Goal: Transaction & Acquisition: Purchase product/service

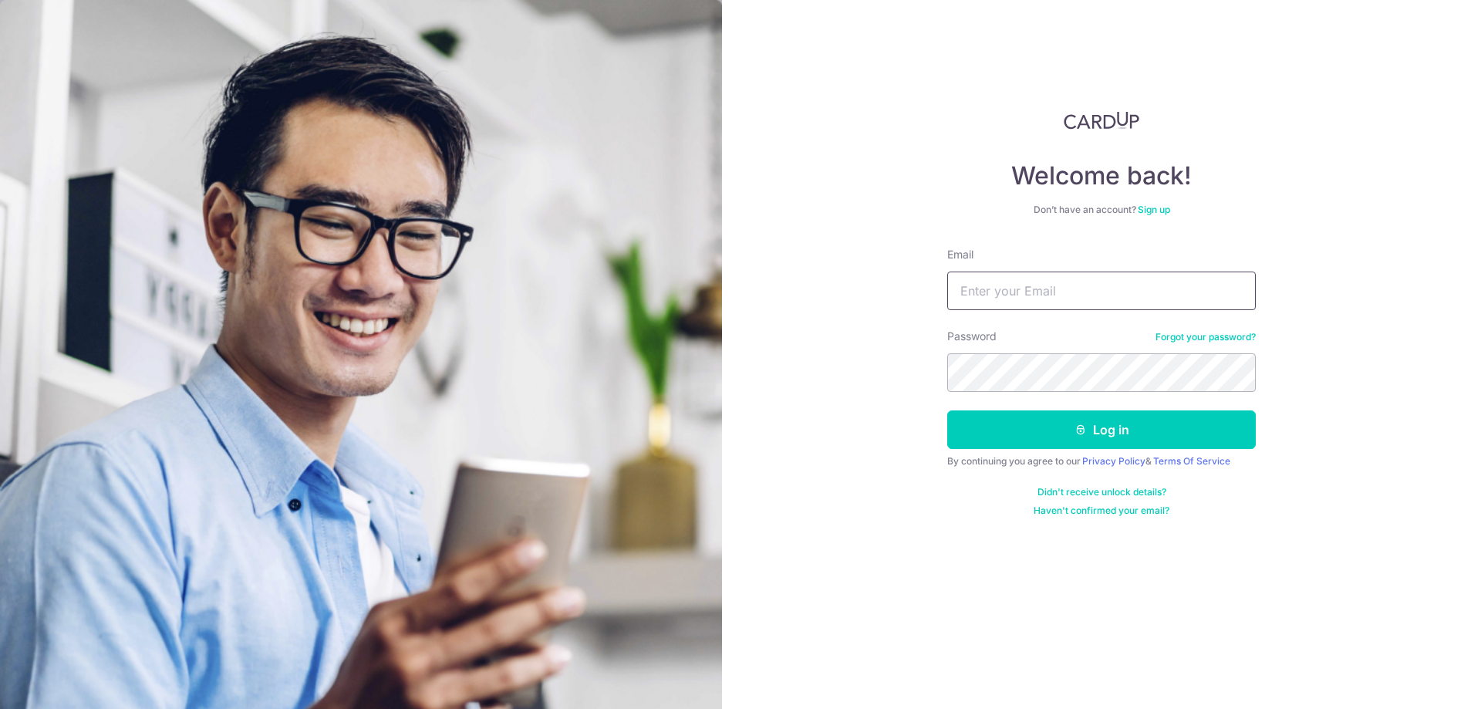
click at [1095, 286] on input "Email" at bounding box center [1101, 290] width 308 height 39
type input "[EMAIL_ADDRESS][DOMAIN_NAME]"
click at [947, 410] on button "Log in" at bounding box center [1101, 429] width 308 height 39
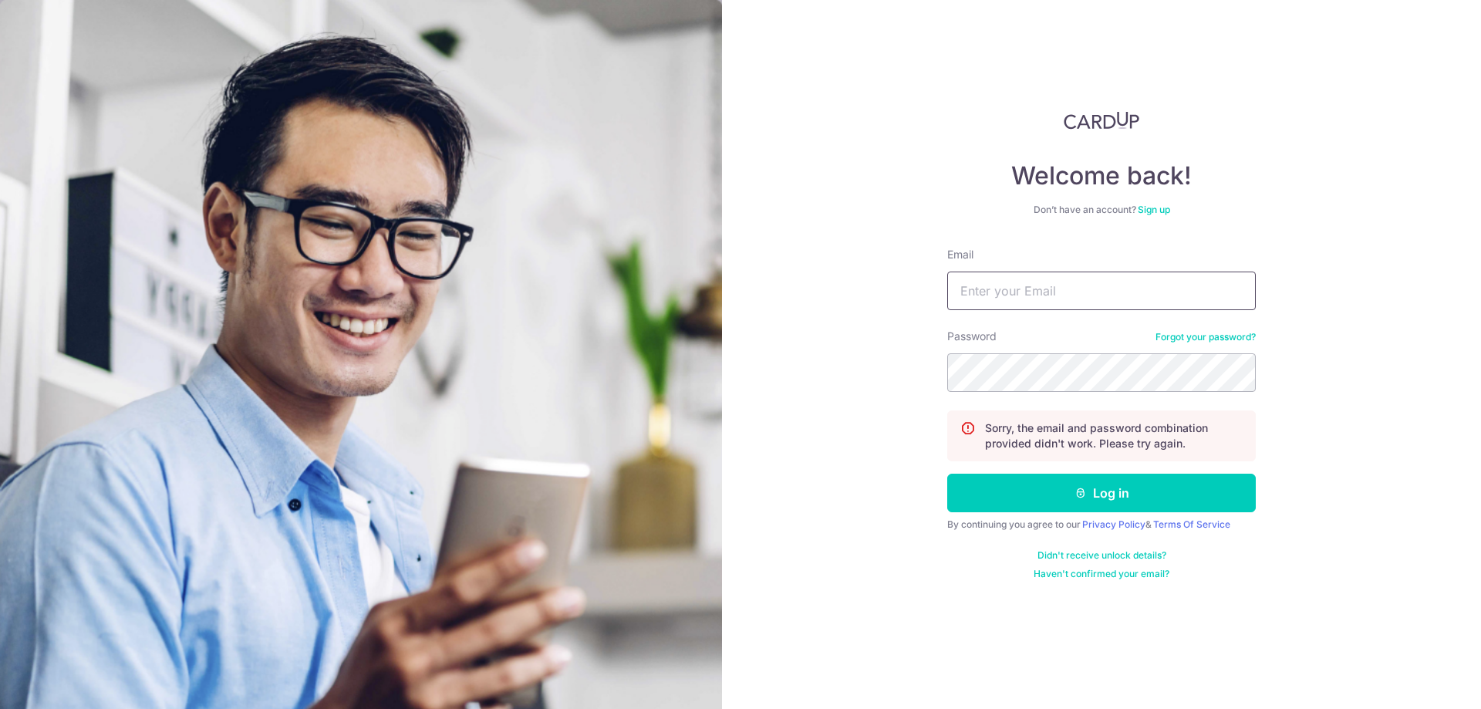
click at [1054, 295] on input "Email" at bounding box center [1101, 290] width 308 height 39
type input "[EMAIL_ADDRESS][DOMAIN_NAME]"
click at [947, 474] on button "Log in" at bounding box center [1101, 493] width 308 height 39
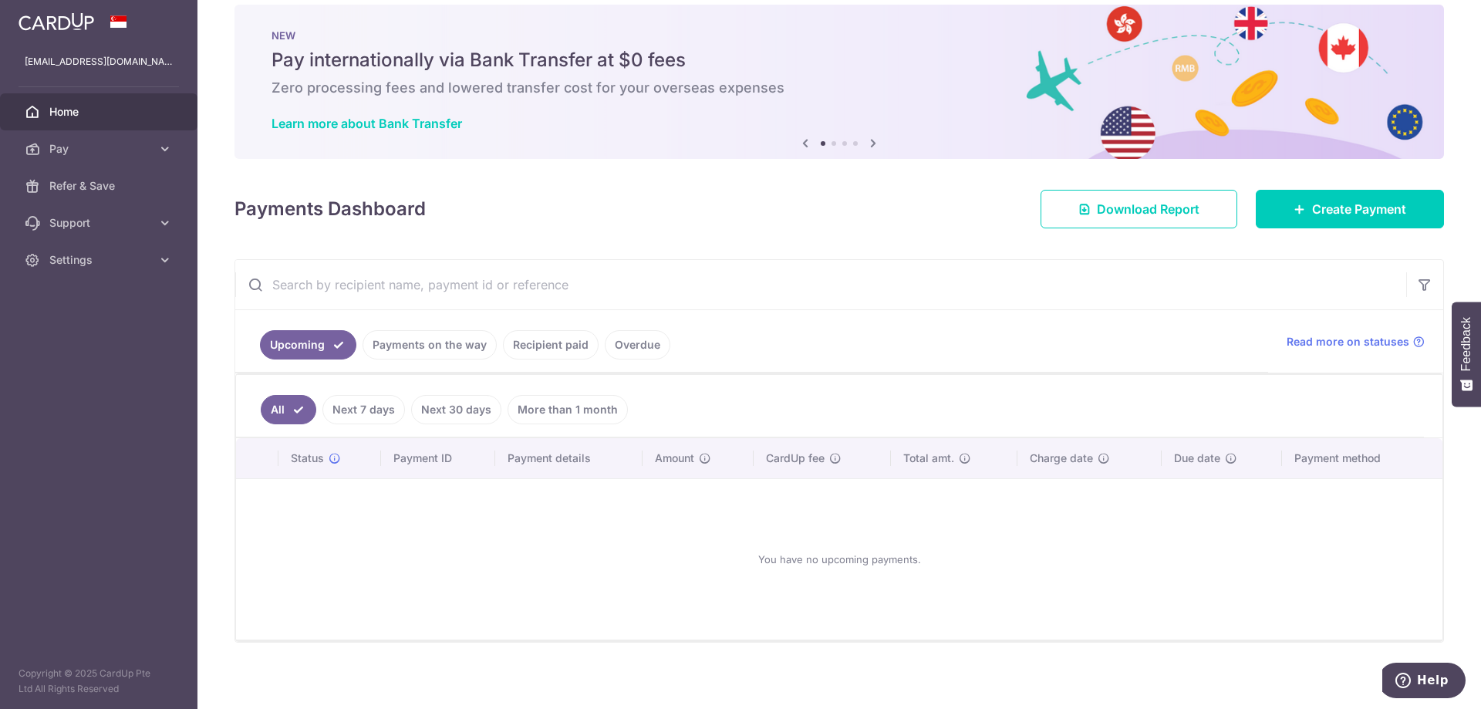
scroll to position [26, 0]
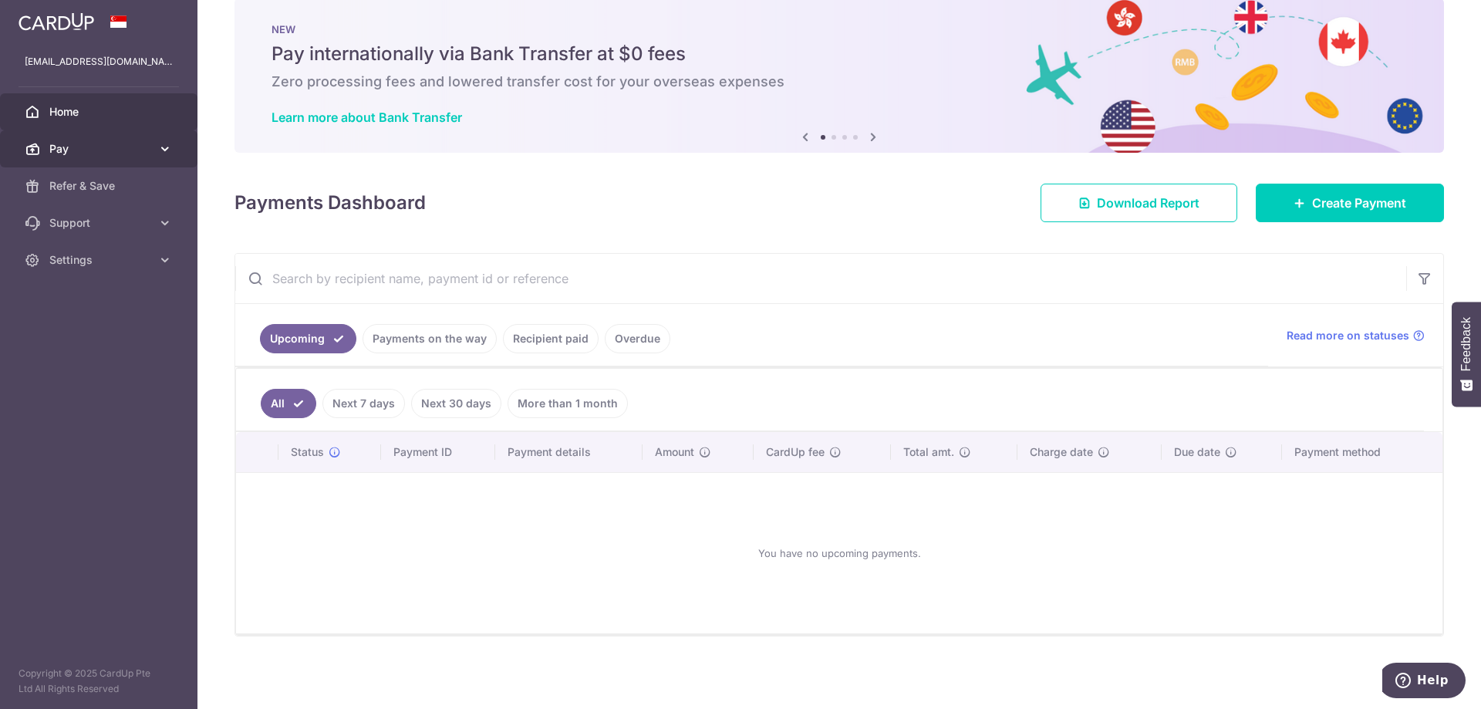
click at [156, 147] on link "Pay" at bounding box center [98, 148] width 197 height 37
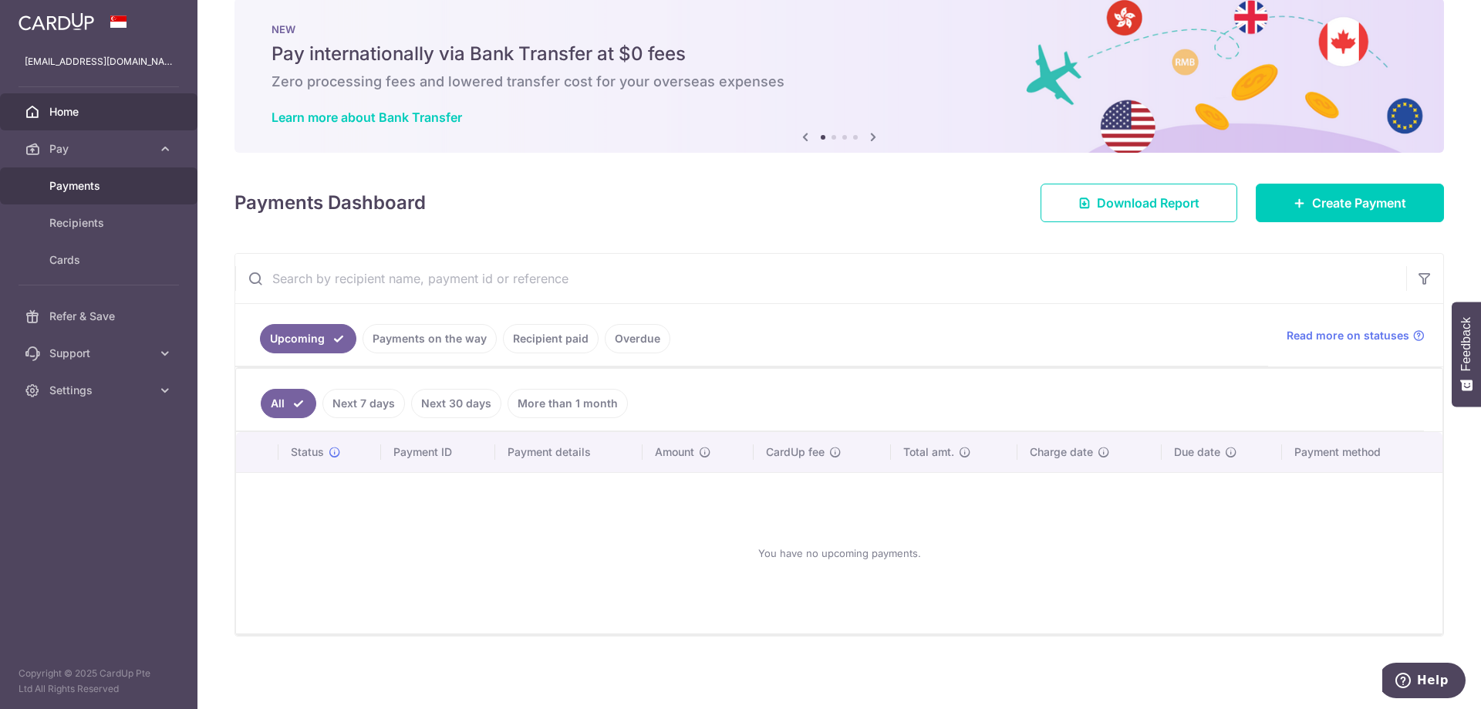
click at [104, 184] on span "Payments" at bounding box center [100, 185] width 102 height 15
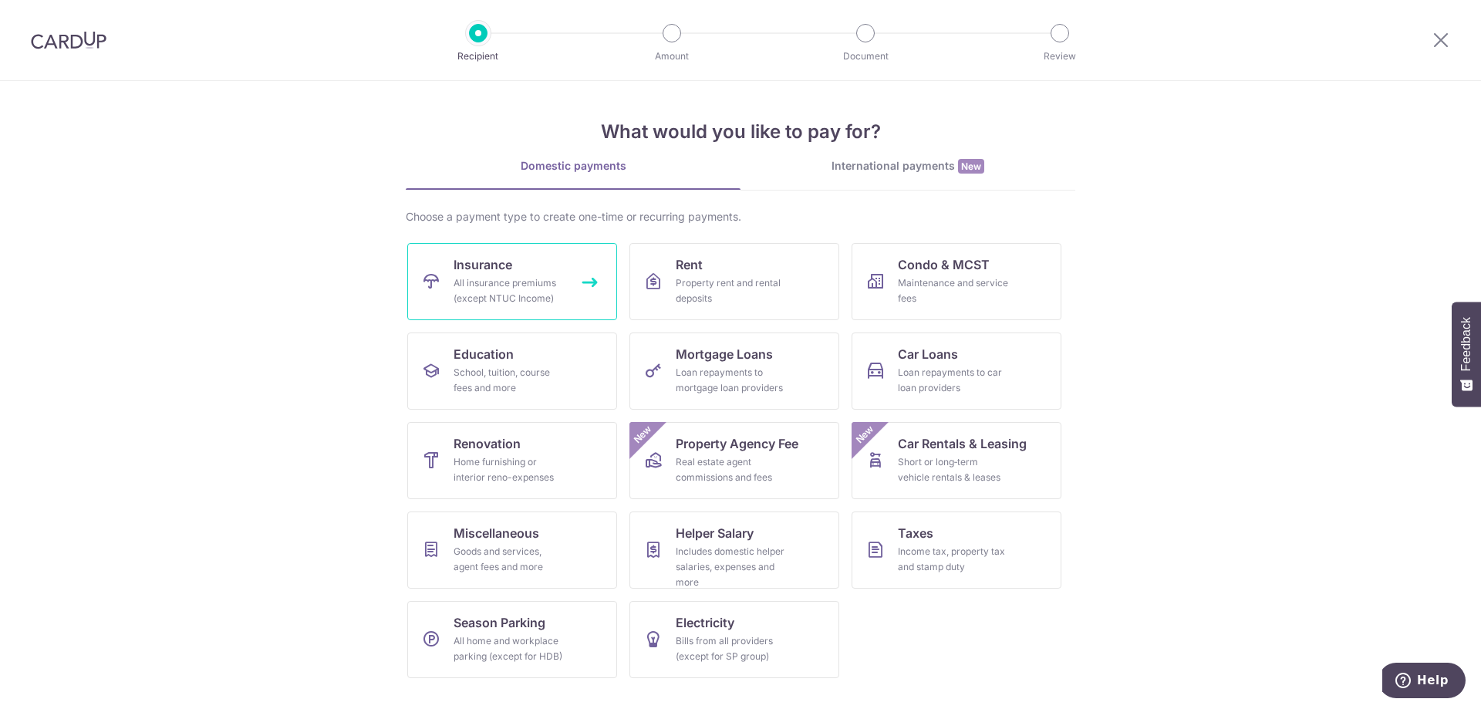
click at [461, 272] on span "Insurance" at bounding box center [482, 264] width 59 height 19
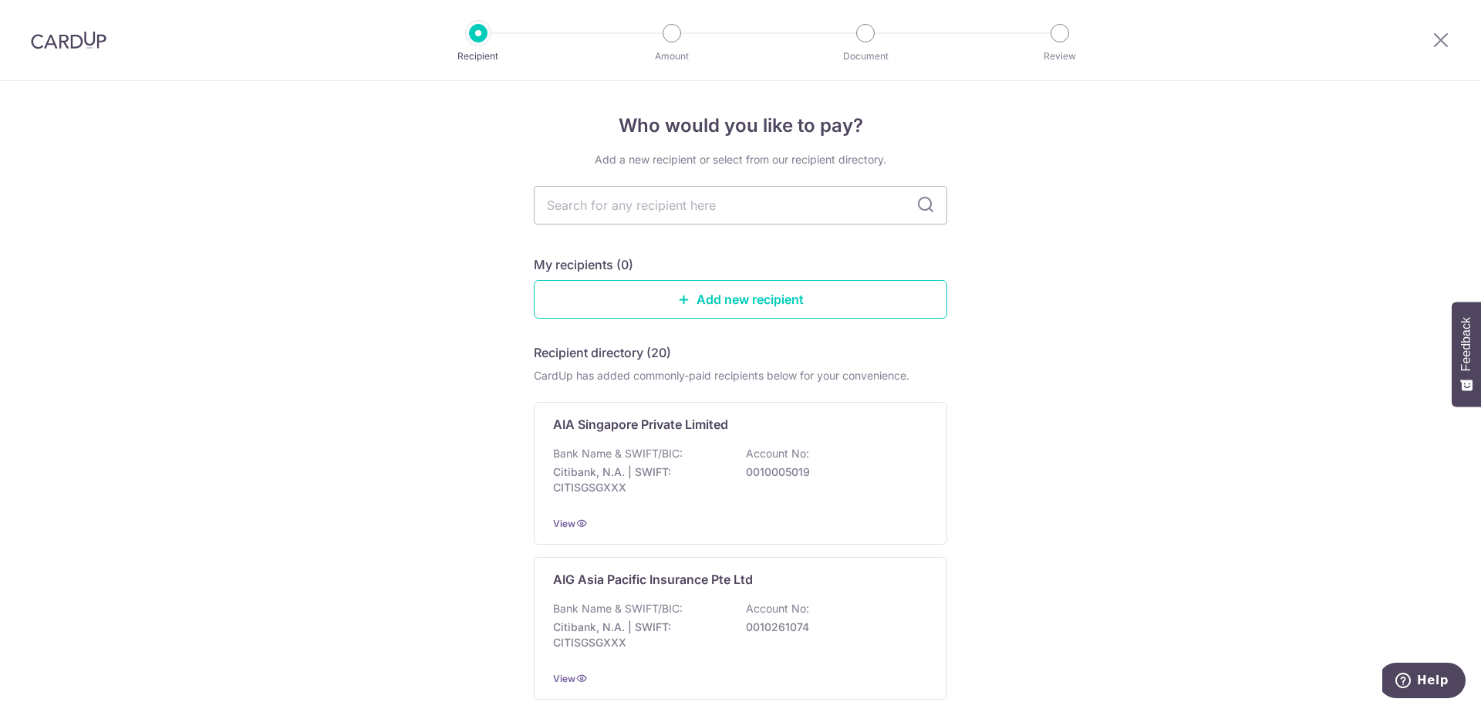
click at [65, 41] on img at bounding box center [69, 40] width 76 height 19
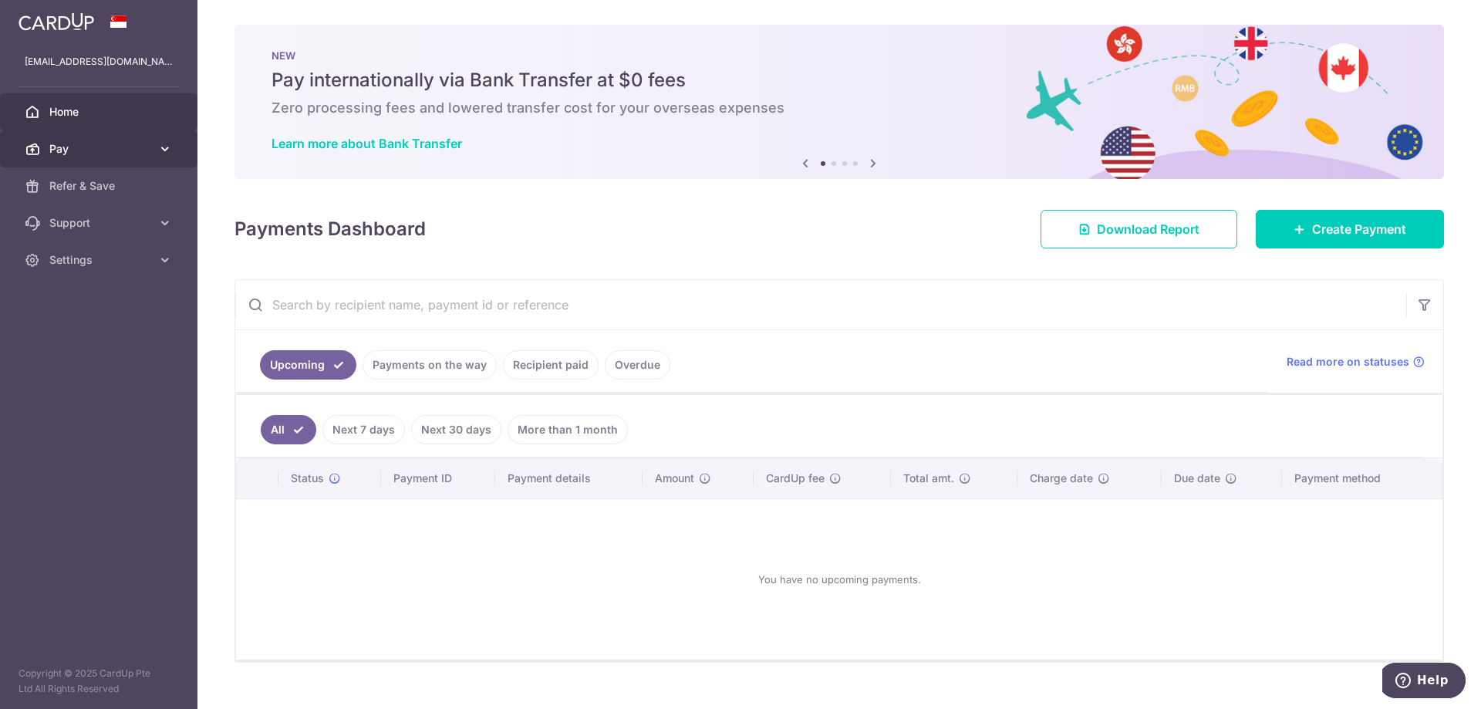
click at [177, 151] on link "Pay" at bounding box center [98, 148] width 197 height 37
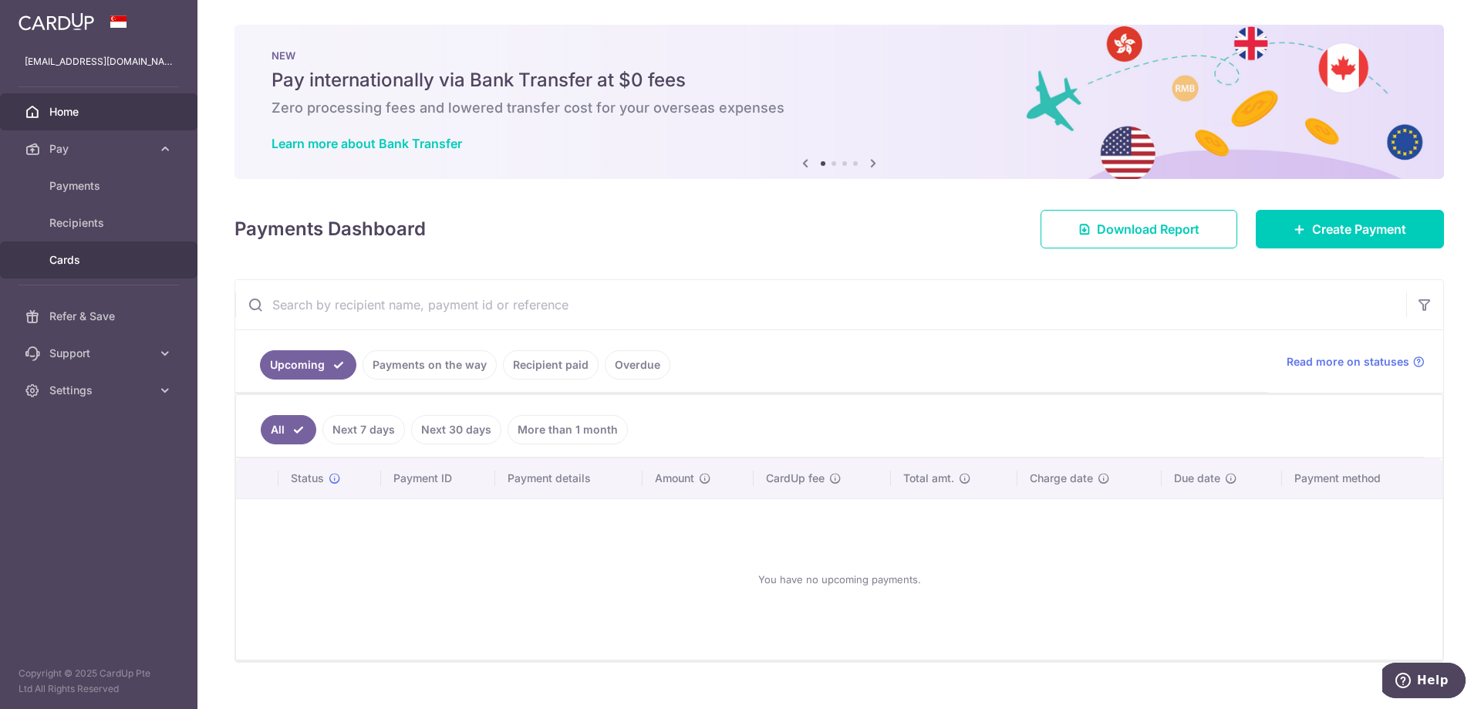
click at [69, 255] on span "Cards" at bounding box center [100, 259] width 102 height 15
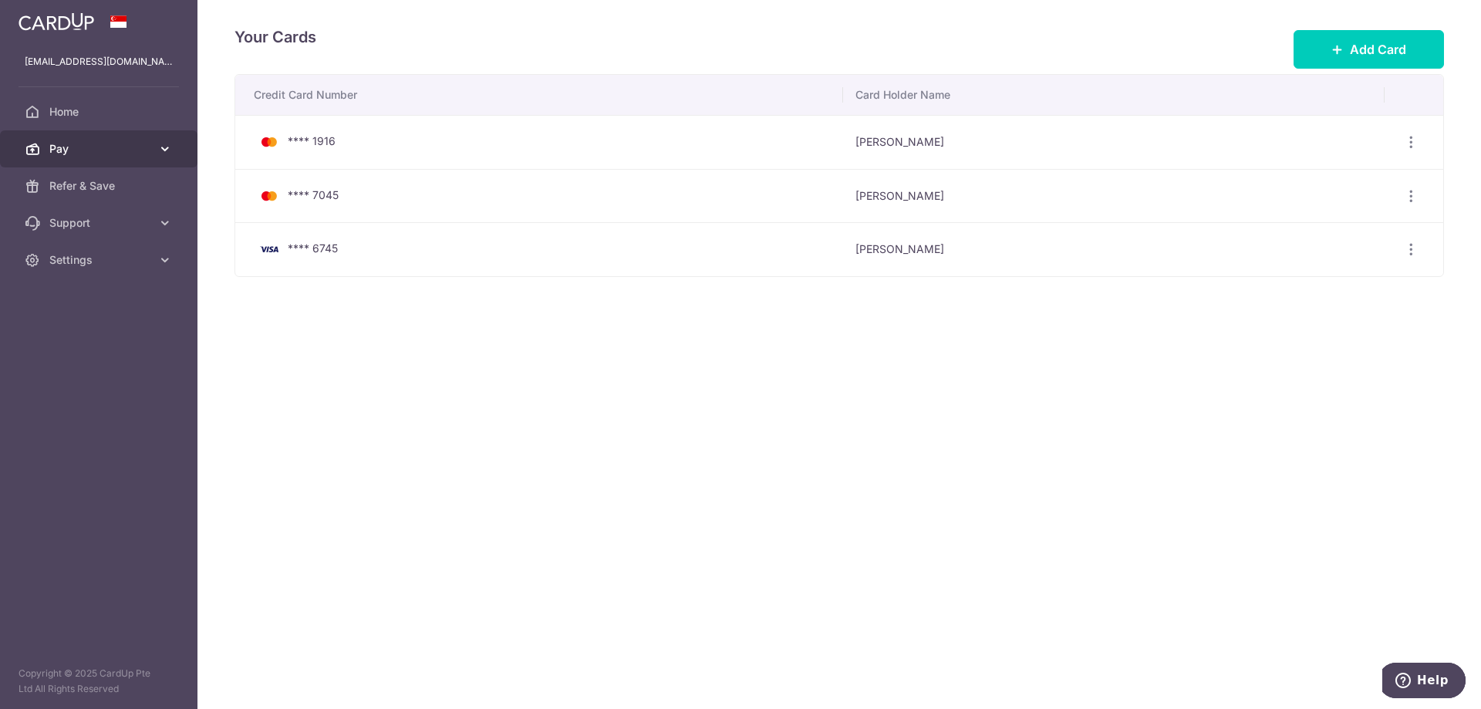
click at [164, 142] on icon at bounding box center [164, 148] width 15 height 15
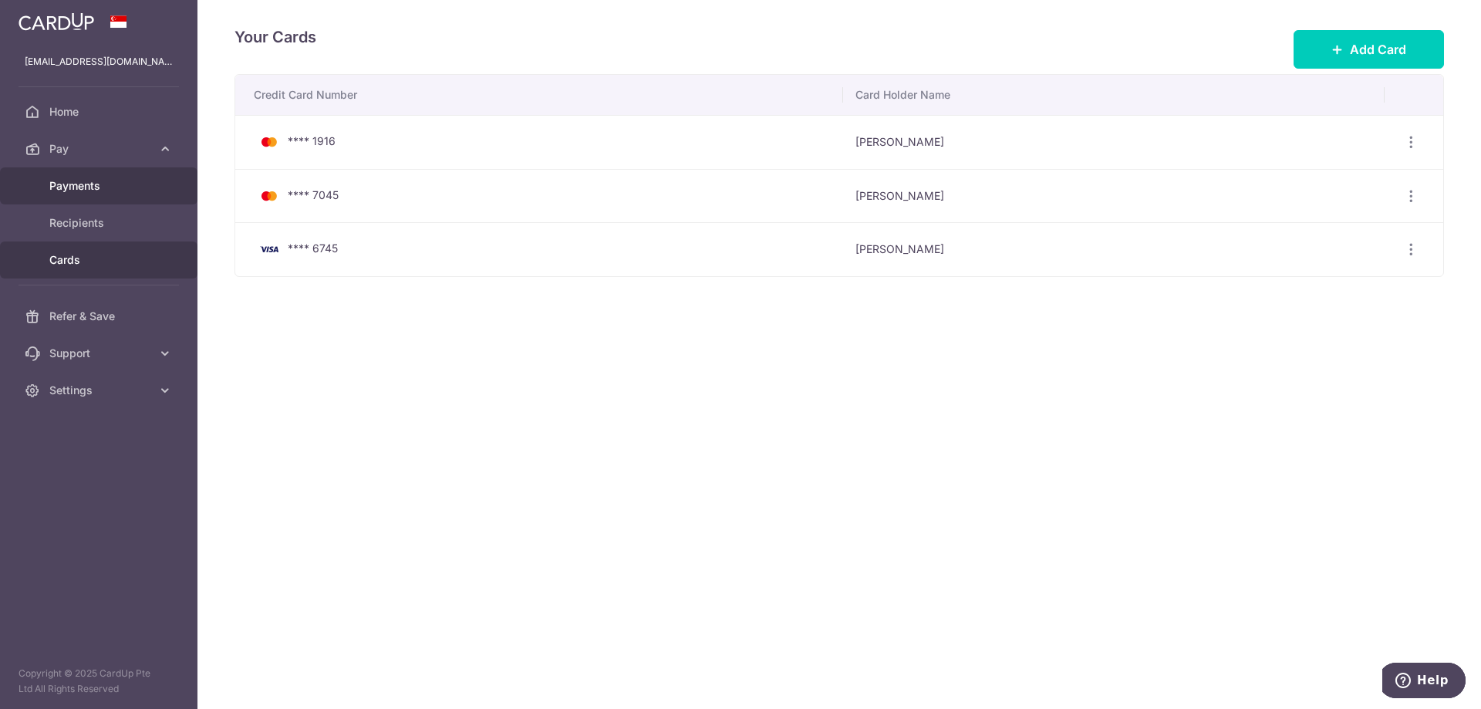
click at [87, 180] on span "Payments" at bounding box center [100, 185] width 102 height 15
